Goal: Communication & Community: Ask a question

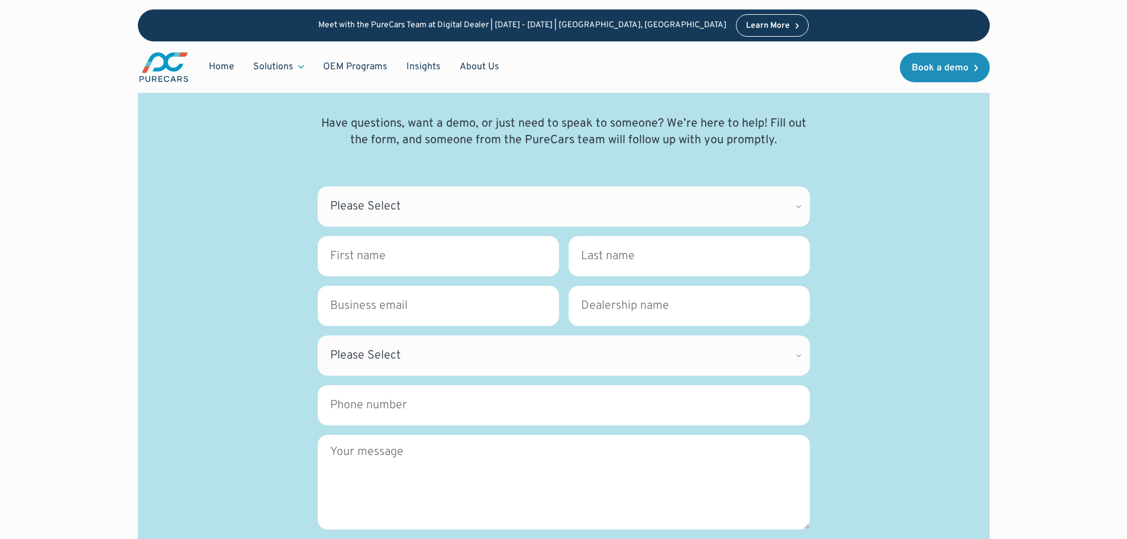
scroll to position [118, 0]
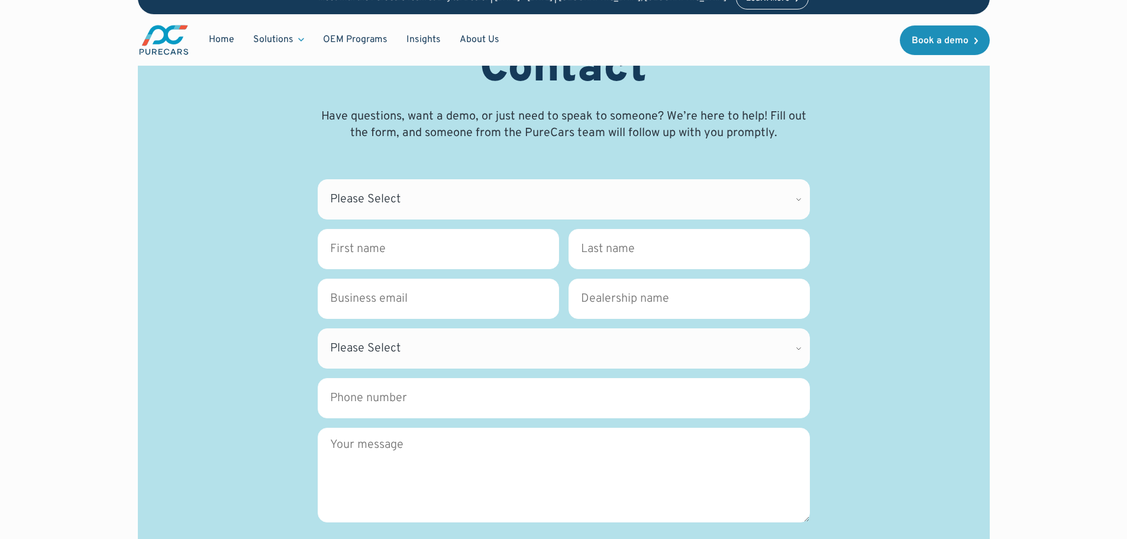
type input "Jen"
type input "Smith"
type input "cit06008@adobe.com"
type input "adobe.com"
select select "CA"
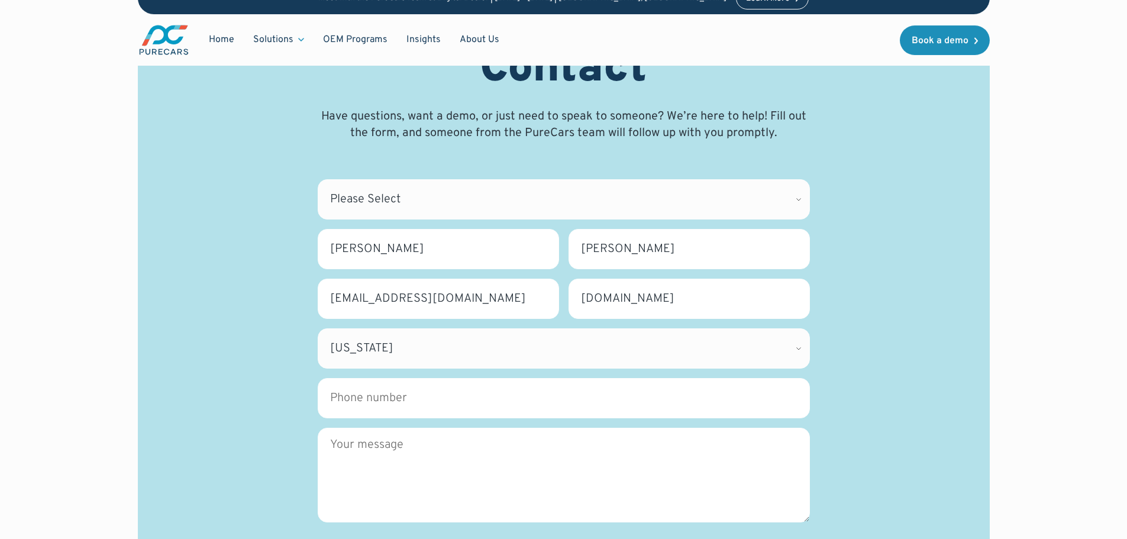
type input "4085364416"
type textarea "Hi! My name is Jen and I look forward to the possibility of connecting with you…"
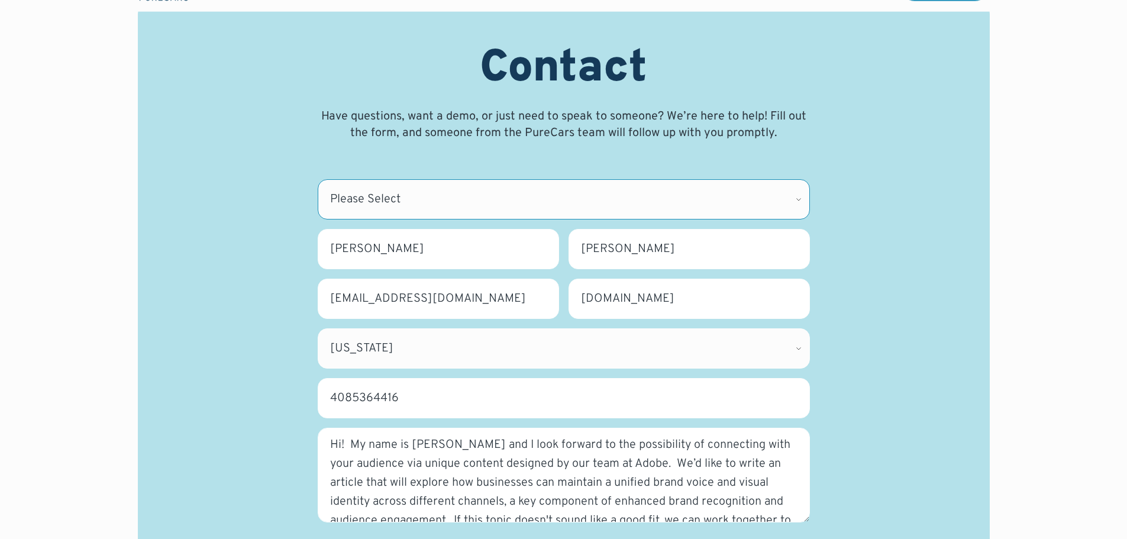
click at [439, 201] on select "Please Select CDK Support Sales Support Billing Press Other" at bounding box center [564, 199] width 492 height 40
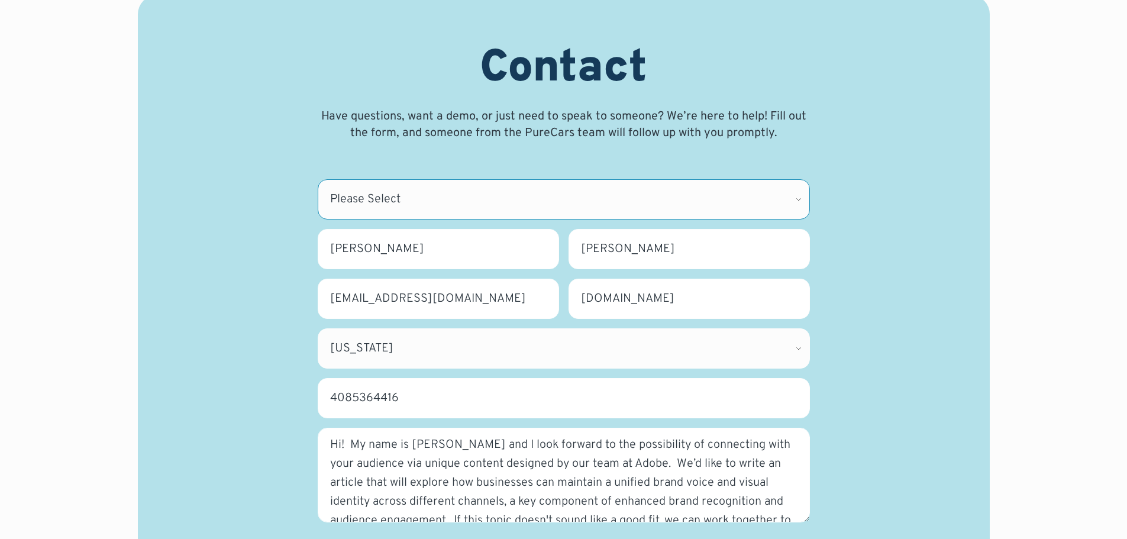
select select "Other"
click at [318, 179] on select "Please Select CDK Support Sales Support Billing Press Other" at bounding box center [564, 199] width 492 height 40
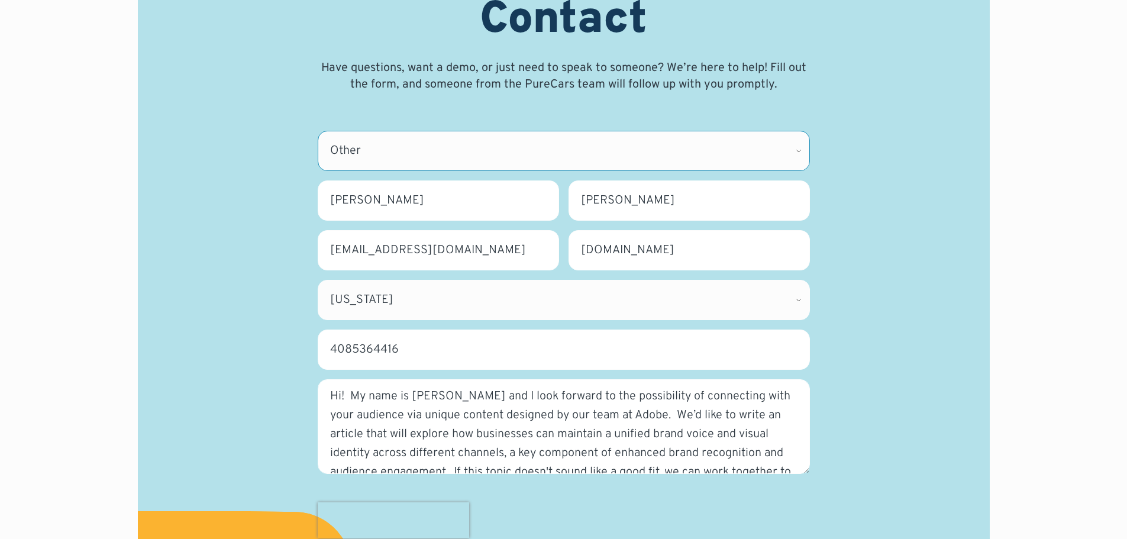
scroll to position [296, 0]
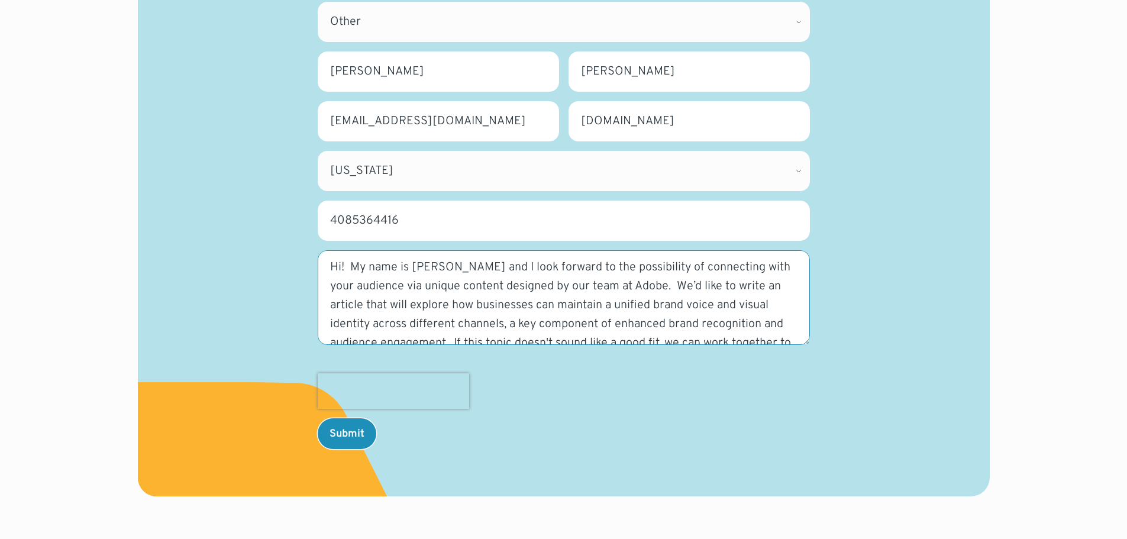
click at [446, 312] on textarea "Hi! My name is Jen and I look forward to the possibility of connecting with you…" at bounding box center [564, 297] width 492 height 95
paste textarea "My name is Jen and I look forward to the possibility of connecting with your au…"
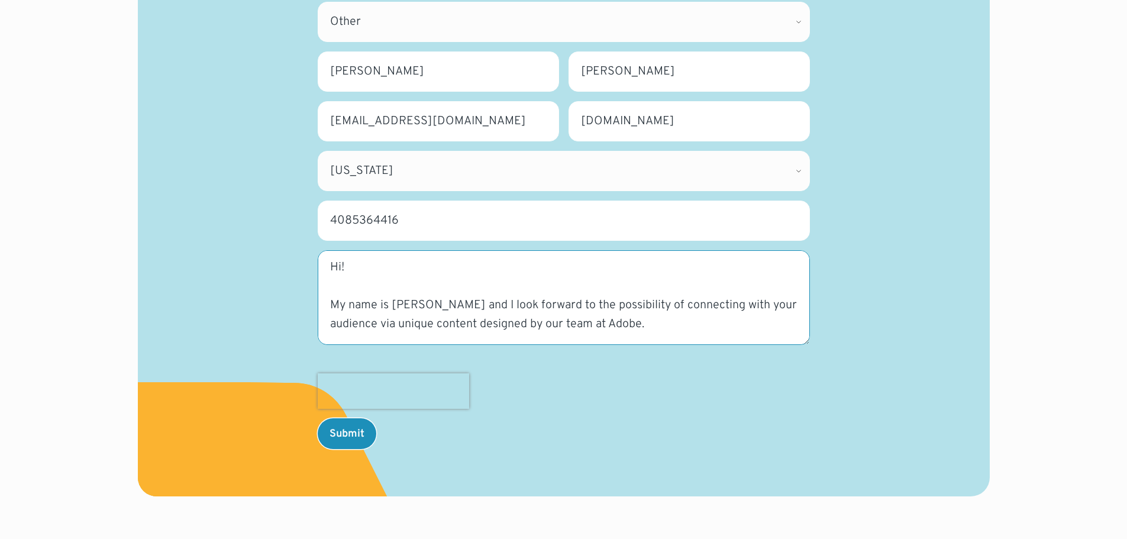
scroll to position [310, 0]
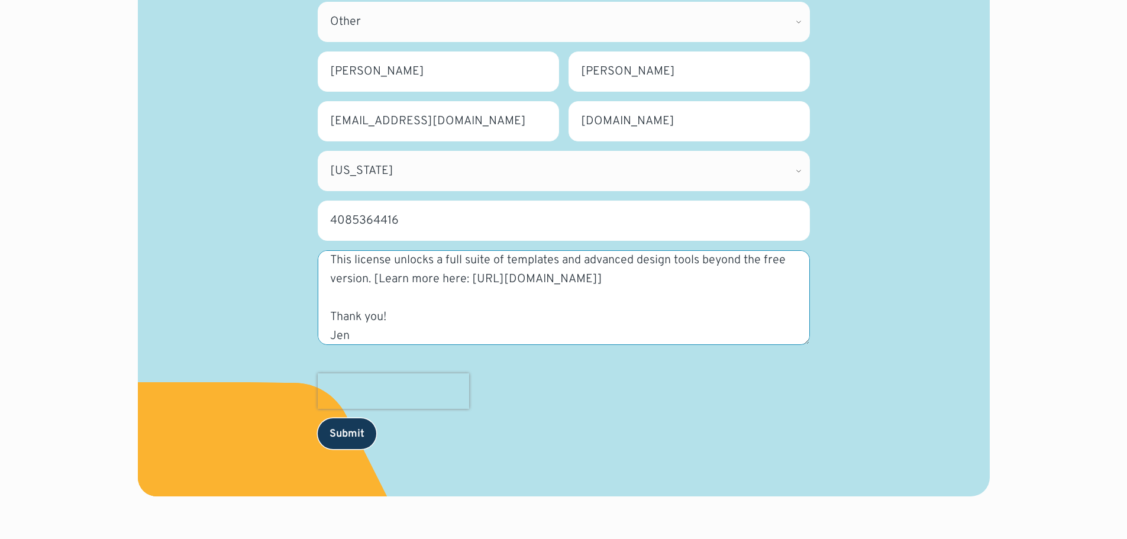
type textarea "Hi! My name is Jen and I look forward to the possibility of connecting with you…"
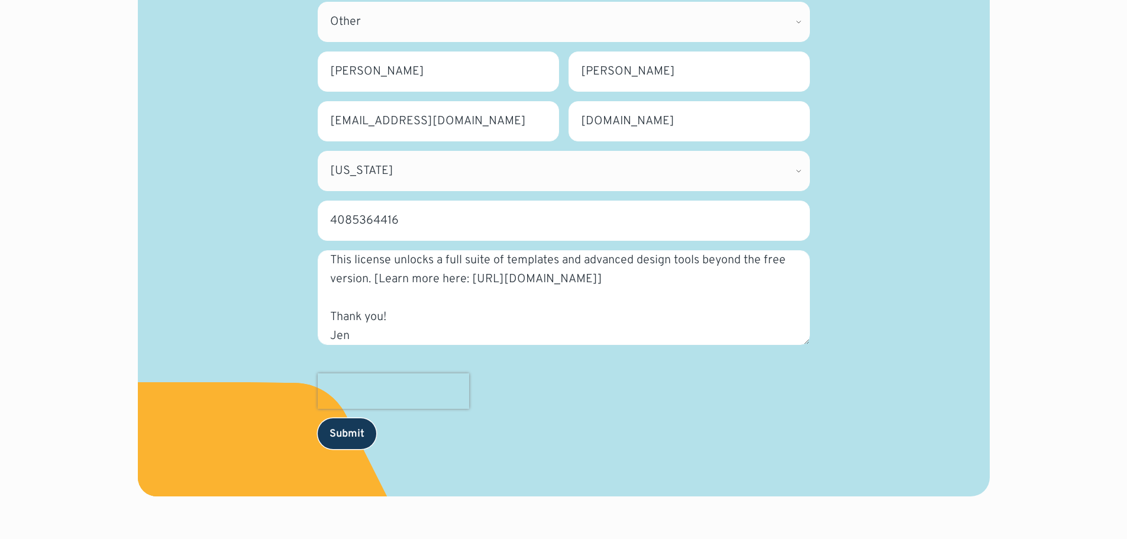
click at [351, 438] on input "Submit" at bounding box center [347, 433] width 59 height 31
